Goal: Find contact information: Find contact information

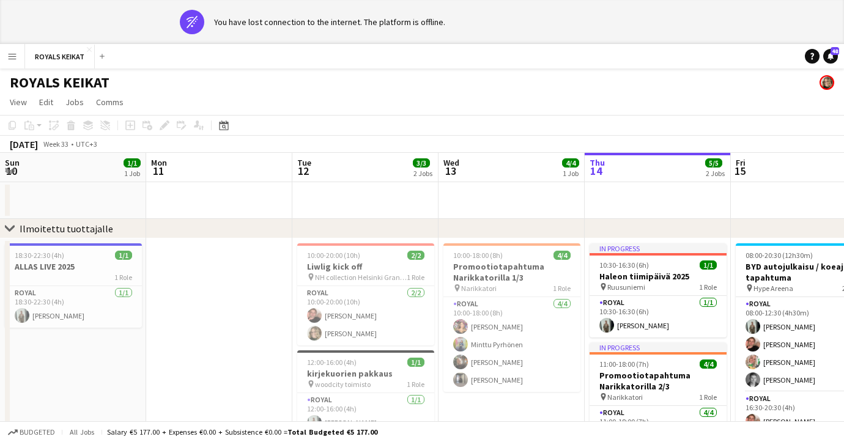
scroll to position [0, 467]
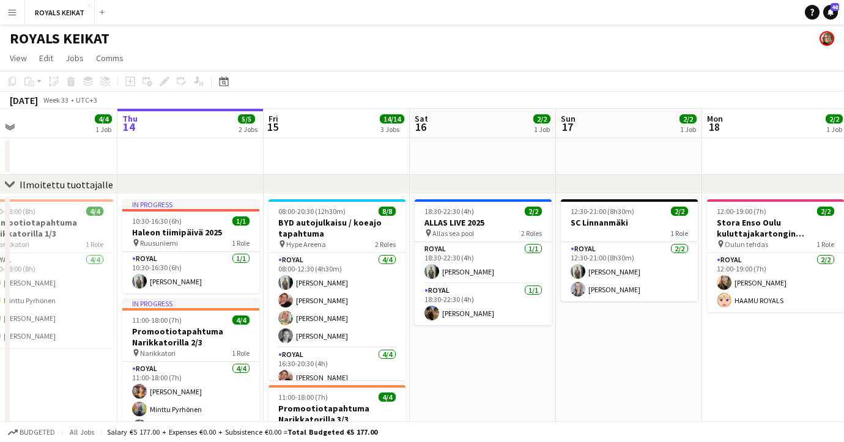
click at [11, 13] on app-icon "Menu" at bounding box center [12, 12] width 10 height 10
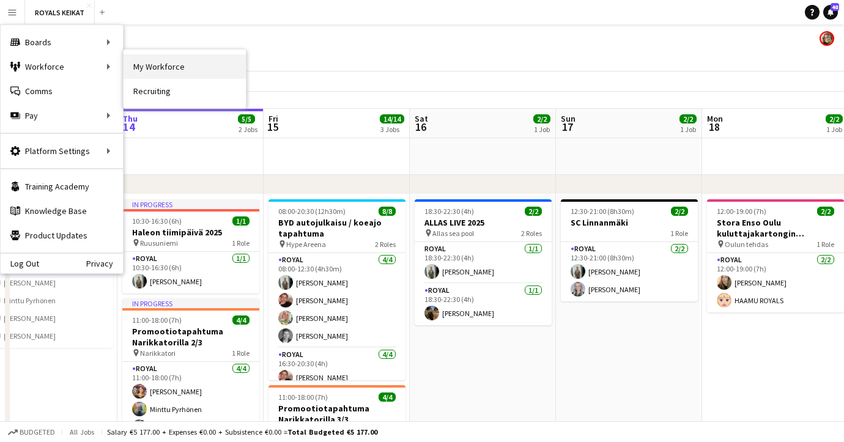
click at [149, 70] on link "My Workforce" at bounding box center [185, 66] width 122 height 24
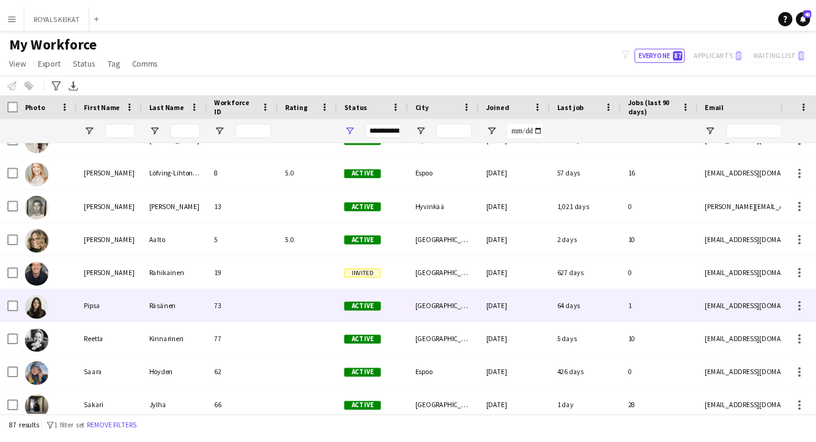
scroll to position [2109, 0]
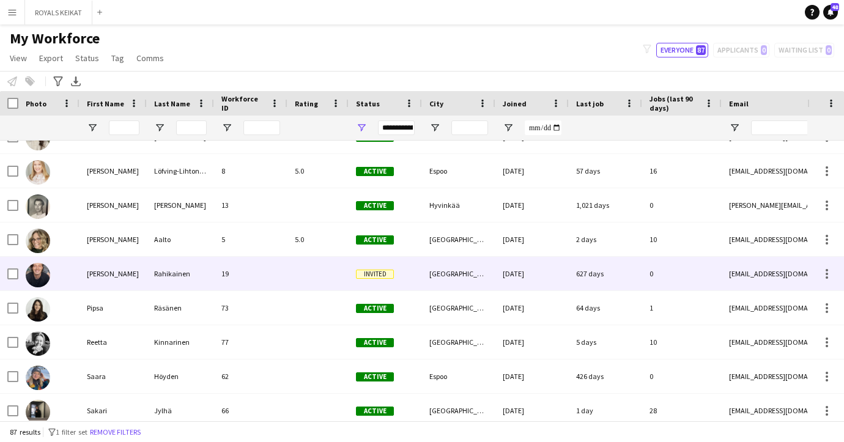
click at [168, 272] on div "Rahikainen" at bounding box center [180, 274] width 67 height 34
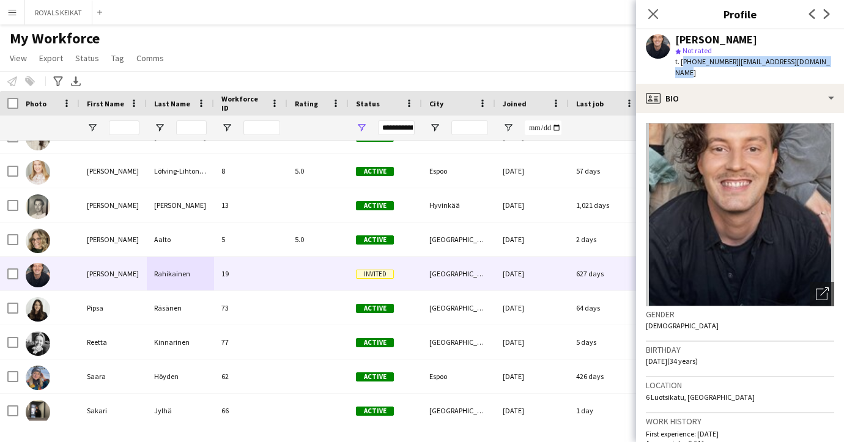
drag, startPoint x: 825, startPoint y: 62, endPoint x: 680, endPoint y: 57, distance: 145.0
click at [680, 57] on div "[PERSON_NAME] star Not rated t. [PHONE_NUMBER] | [EMAIL_ADDRESS][DOMAIN_NAME]" at bounding box center [740, 56] width 208 height 54
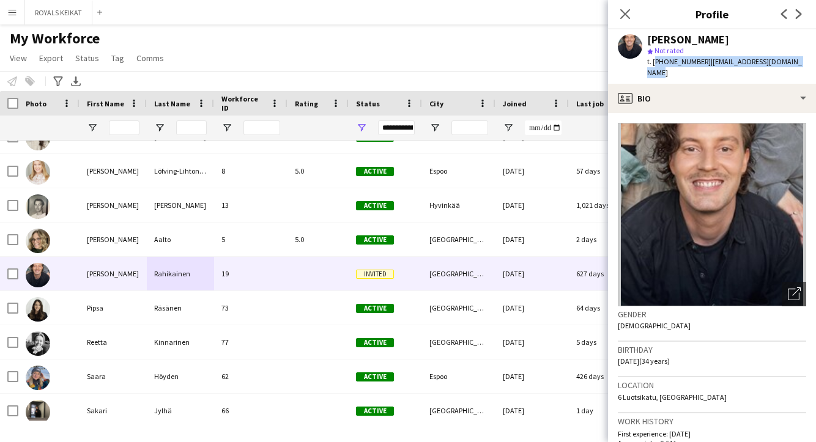
click at [798, 60] on div "[PERSON_NAME] star Not rated t. [PHONE_NUMBER] | [EMAIL_ADDRESS][DOMAIN_NAME]" at bounding box center [712, 56] width 208 height 54
drag, startPoint x: 798, startPoint y: 60, endPoint x: 651, endPoint y: 59, distance: 146.7
click at [651, 59] on div "[PERSON_NAME] star Not rated t. [PHONE_NUMBER] | [EMAIL_ADDRESS][DOMAIN_NAME]" at bounding box center [712, 56] width 208 height 54
click at [800, 61] on div "[PERSON_NAME] star Not rated t. [PHONE_NUMBER] | [EMAIL_ADDRESS][DOMAIN_NAME]" at bounding box center [712, 56] width 208 height 54
drag, startPoint x: 803, startPoint y: 62, endPoint x: 652, endPoint y: 61, distance: 151.0
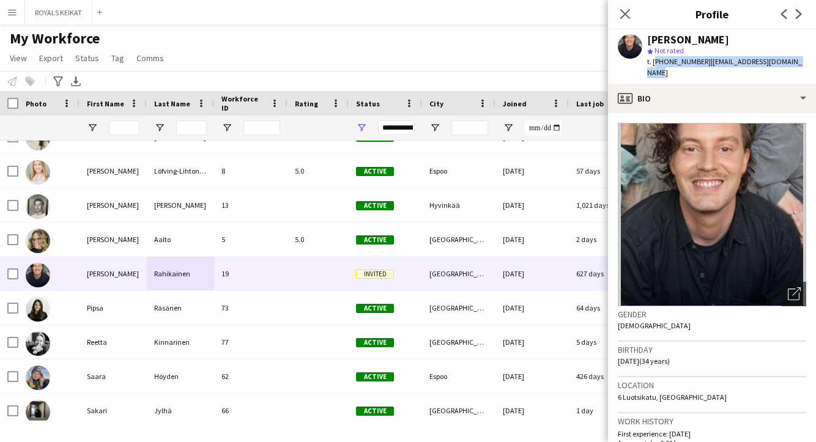
click at [652, 61] on div "[PERSON_NAME] star Not rated t. [PHONE_NUMBER] | [EMAIL_ADDRESS][DOMAIN_NAME]" at bounding box center [712, 56] width 208 height 54
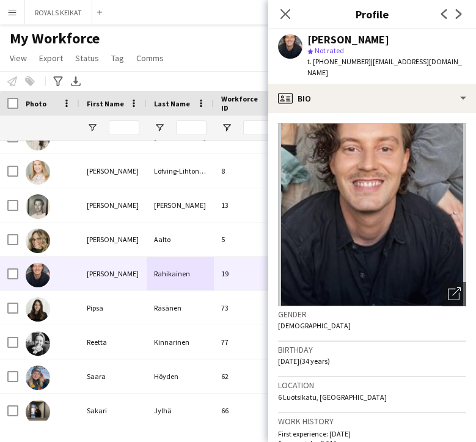
click at [358, 380] on h3 "Location" at bounding box center [372, 385] width 188 height 11
click at [284, 10] on icon "Close pop-in" at bounding box center [285, 14] width 12 height 12
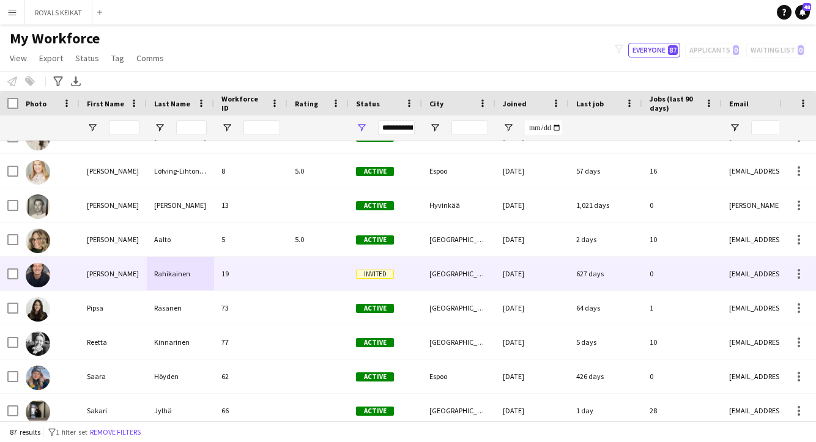
click at [301, 270] on div at bounding box center [317, 274] width 61 height 34
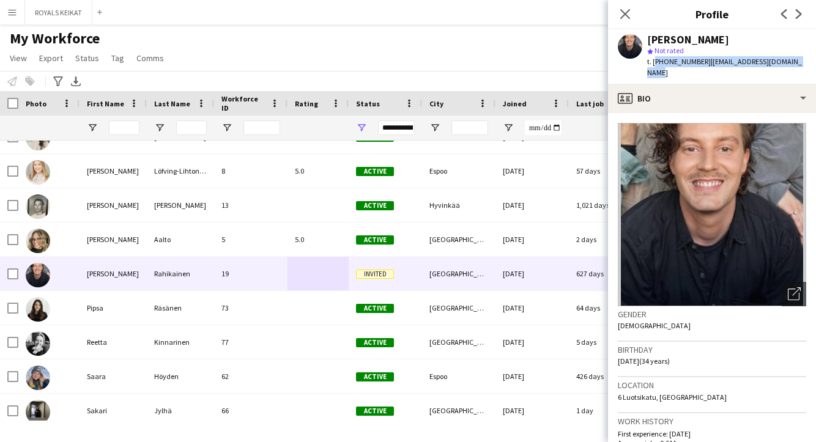
drag, startPoint x: 797, startPoint y: 61, endPoint x: 652, endPoint y: 59, distance: 145.5
click at [652, 59] on div "[PERSON_NAME] star Not rated t. [PHONE_NUMBER] | [EMAIL_ADDRESS][DOMAIN_NAME]" at bounding box center [712, 56] width 208 height 54
copy div "[PHONE_NUMBER] | [EMAIL_ADDRESS][DOMAIN_NAME]"
click at [625, 11] on icon "Close pop-in" at bounding box center [625, 14] width 12 height 12
